Goal: Information Seeking & Learning: Find specific page/section

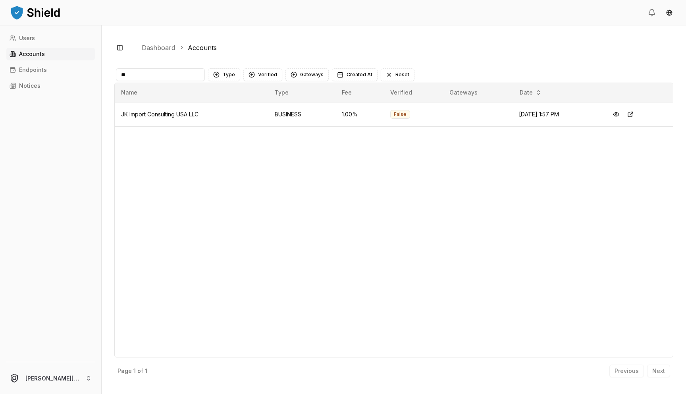
click at [160, 73] on input "**" at bounding box center [160, 74] width 89 height 13
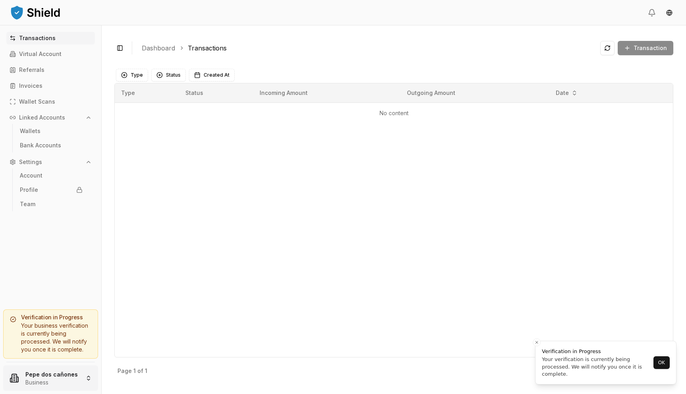
click at [44, 381] on html "Transactions Virtual Account Referrals Invoices Wallet Scans Linked Accounts Wa…" at bounding box center [343, 197] width 686 height 394
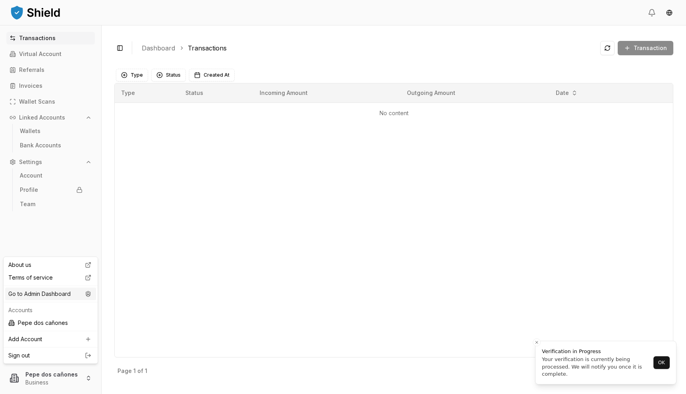
click at [60, 293] on div "Go to Admin Dashboard" at bounding box center [50, 293] width 91 height 13
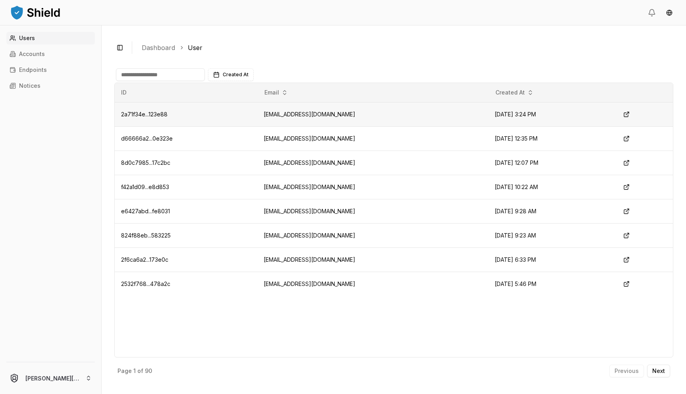
click at [308, 112] on td "[EMAIL_ADDRESS][DOMAIN_NAME]" at bounding box center [372, 114] width 231 height 24
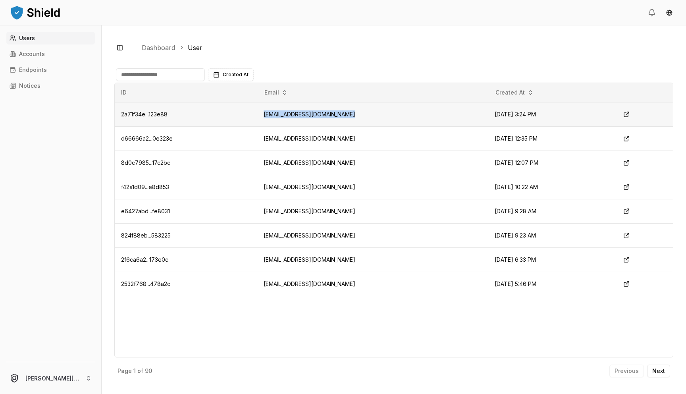
click at [304, 116] on td "[EMAIL_ADDRESS][DOMAIN_NAME]" at bounding box center [372, 114] width 231 height 24
click at [27, 58] on link "Accounts" at bounding box center [50, 54] width 89 height 13
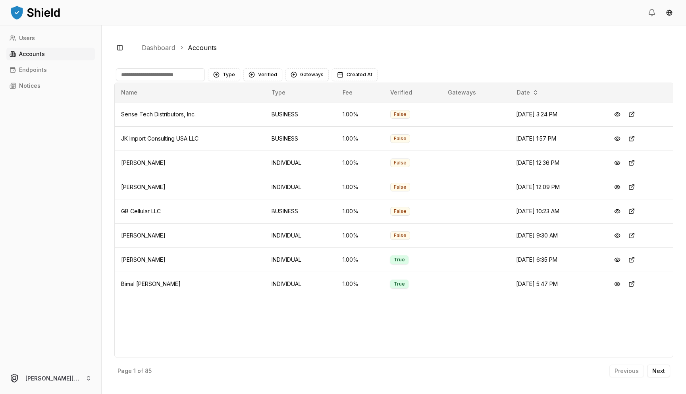
click at [44, 53] on link "Accounts" at bounding box center [50, 54] width 89 height 13
click at [635, 210] on button at bounding box center [631, 211] width 14 height 14
click at [634, 115] on button at bounding box center [631, 114] width 14 height 14
click at [270, 69] on button "Verified" at bounding box center [262, 74] width 39 height 13
click at [270, 118] on span "NOT VERIFIED" at bounding box center [275, 120] width 37 height 8
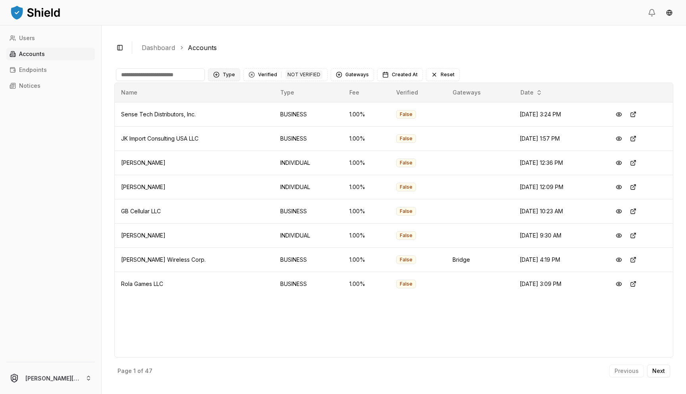
click at [228, 70] on button "Type" at bounding box center [224, 74] width 32 height 13
click at [228, 106] on span "INDIVIDUAL" at bounding box center [238, 107] width 30 height 8
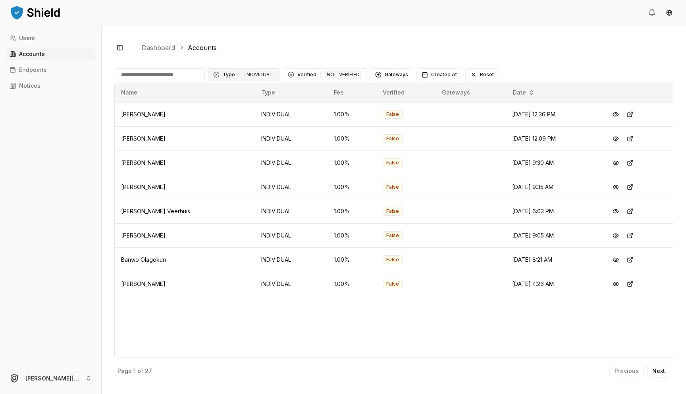
click at [227, 77] on button "Type 1 INDIVIDUAL" at bounding box center [243, 74] width 71 height 13
click at [227, 115] on div "BUSINESS" at bounding box center [247, 120] width 75 height 13
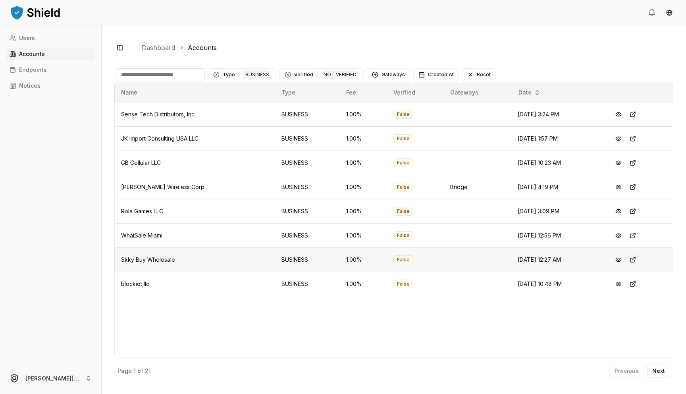
click at [634, 262] on button at bounding box center [633, 259] width 14 height 14
click at [148, 76] on input at bounding box center [160, 74] width 89 height 13
paste input "**********"
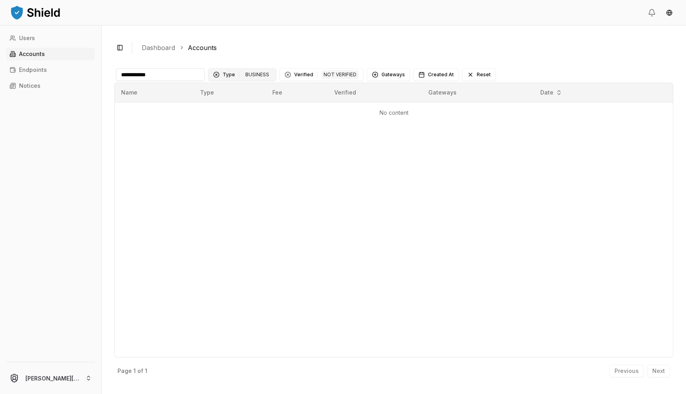
click at [216, 75] on div "Clear Type filter" at bounding box center [216, 74] width 6 height 6
click at [249, 72] on div "Clear Verified filter" at bounding box center [252, 74] width 6 height 6
click at [185, 77] on input "**********" at bounding box center [160, 74] width 89 height 13
type input "*"
